Goal: Find specific fact: Find specific fact

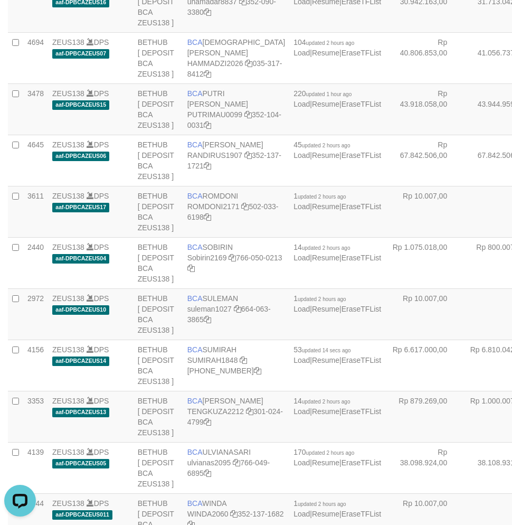
scroll to position [1761, 0]
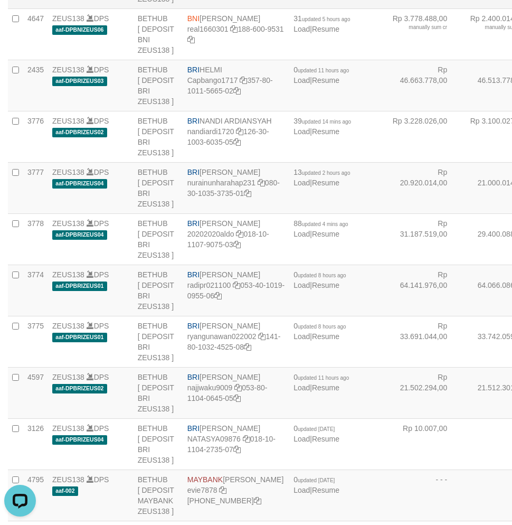
copy td "BNI RAZA ALAMAR ARDYANSYAH"
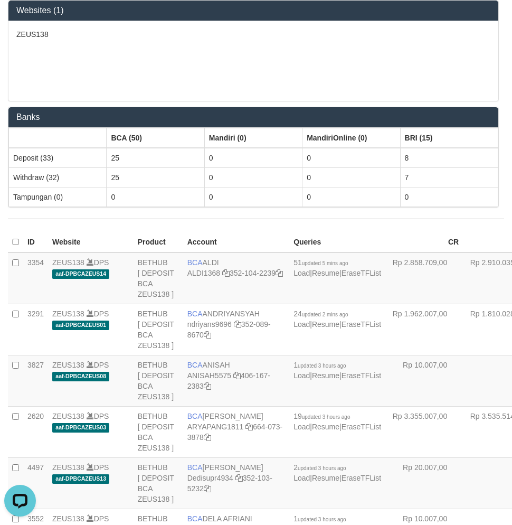
scroll to position [2044, 0]
